Goal: Transaction & Acquisition: Purchase product/service

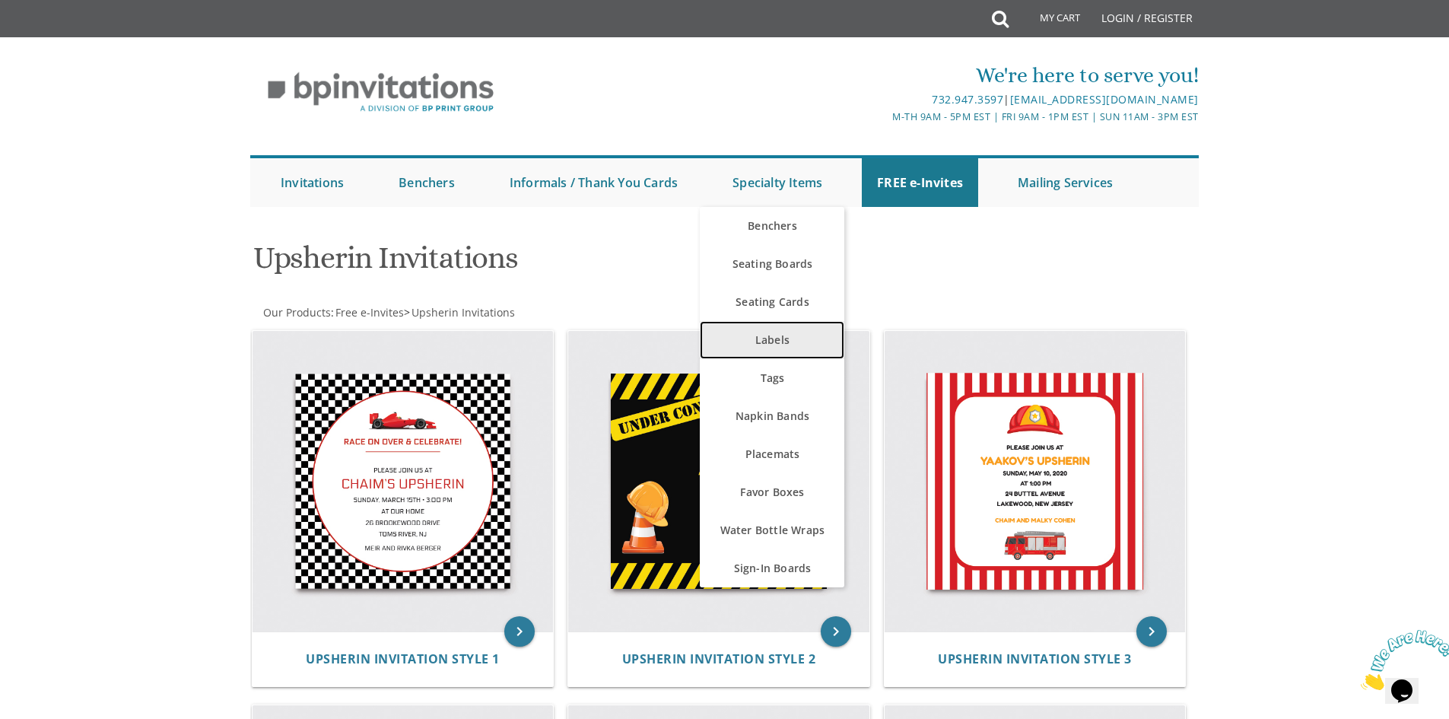
click at [796, 345] on link "Labels" at bounding box center [772, 340] width 145 height 38
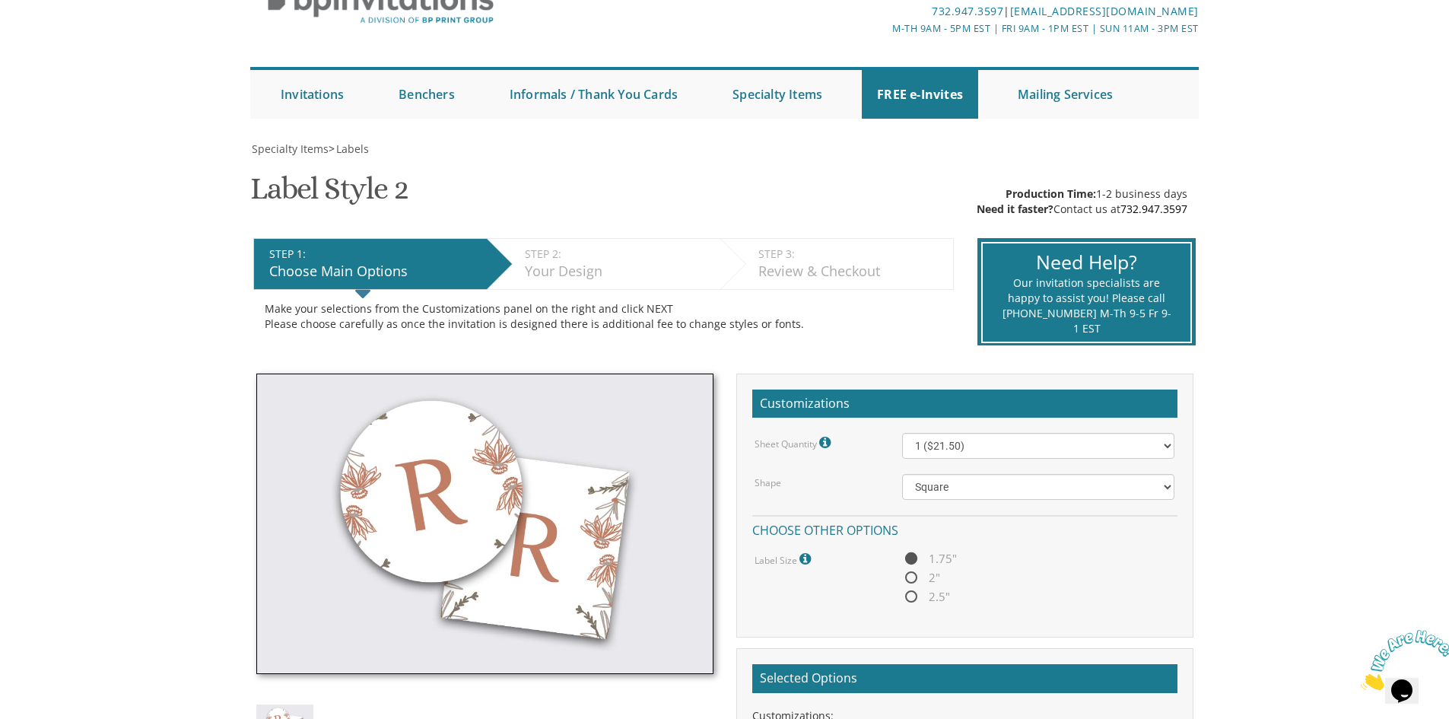
scroll to position [228, 0]
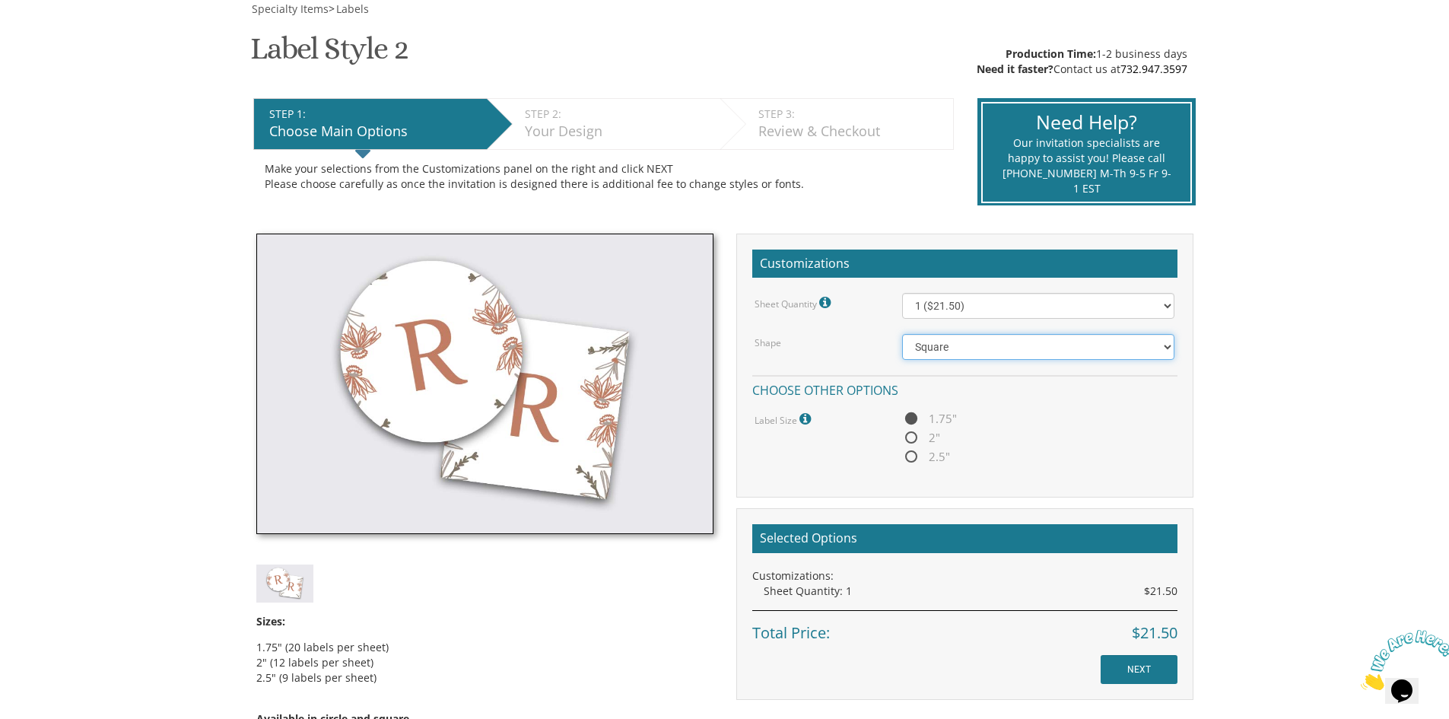
click at [977, 348] on select "Square Circle" at bounding box center [1038, 347] width 272 height 26
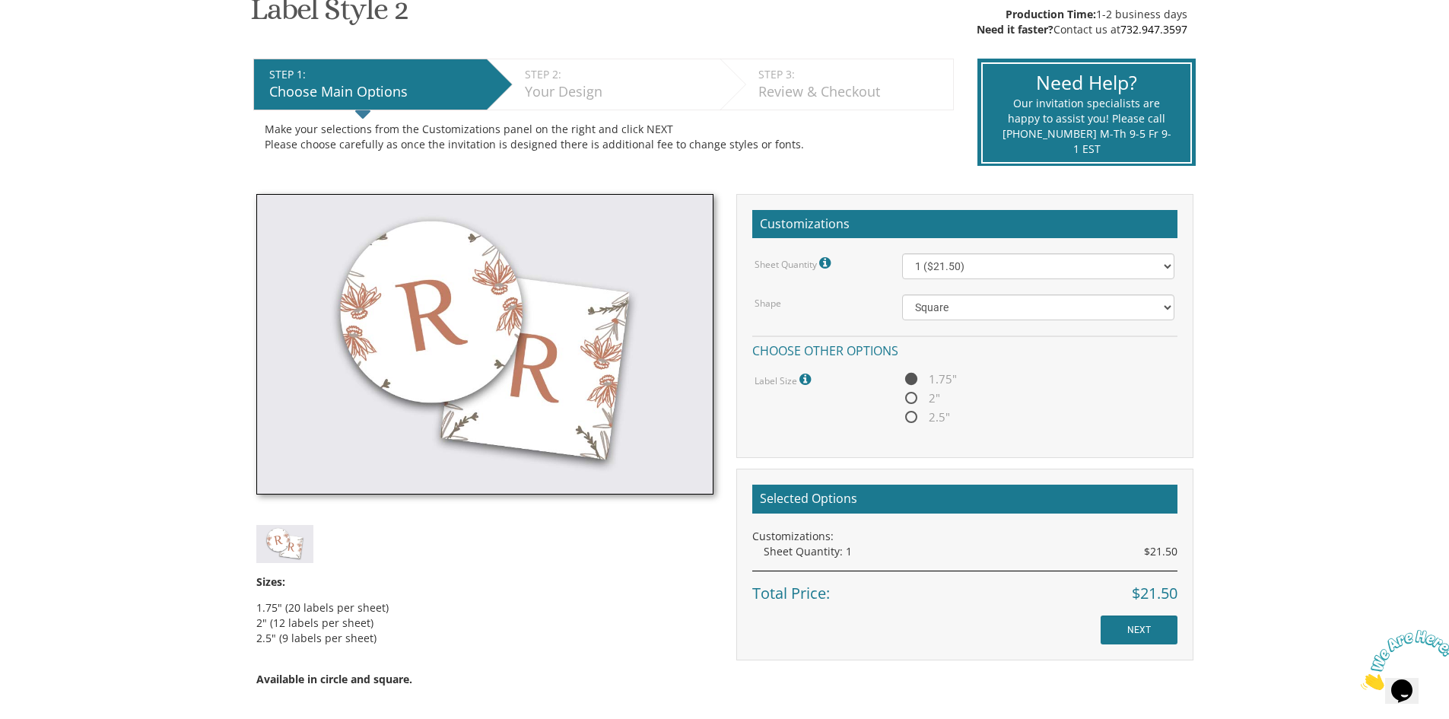
scroll to position [267, 0]
